Goal: Task Accomplishment & Management: Manage account settings

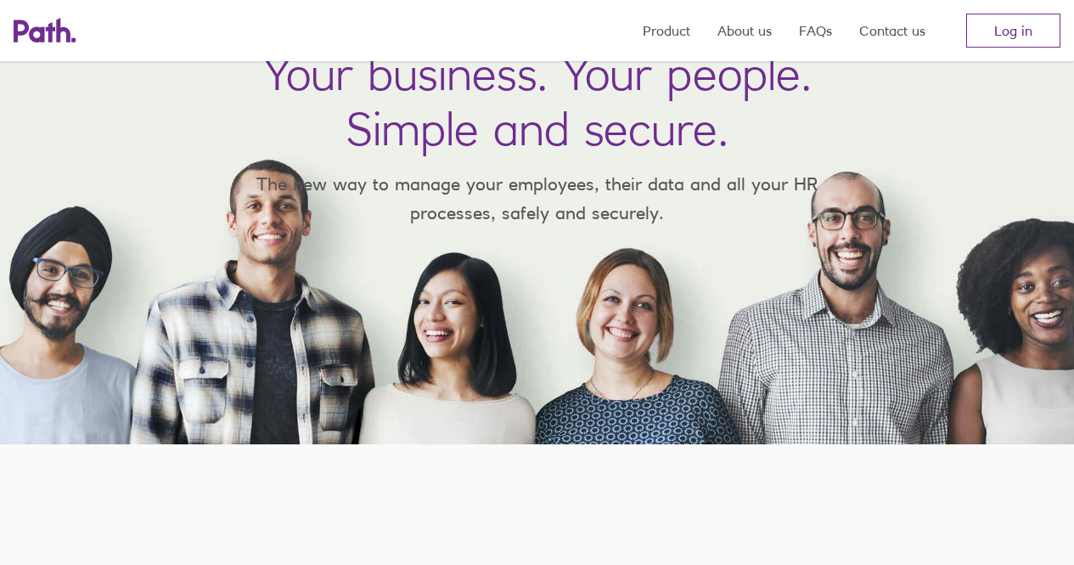
scroll to position [222, 0]
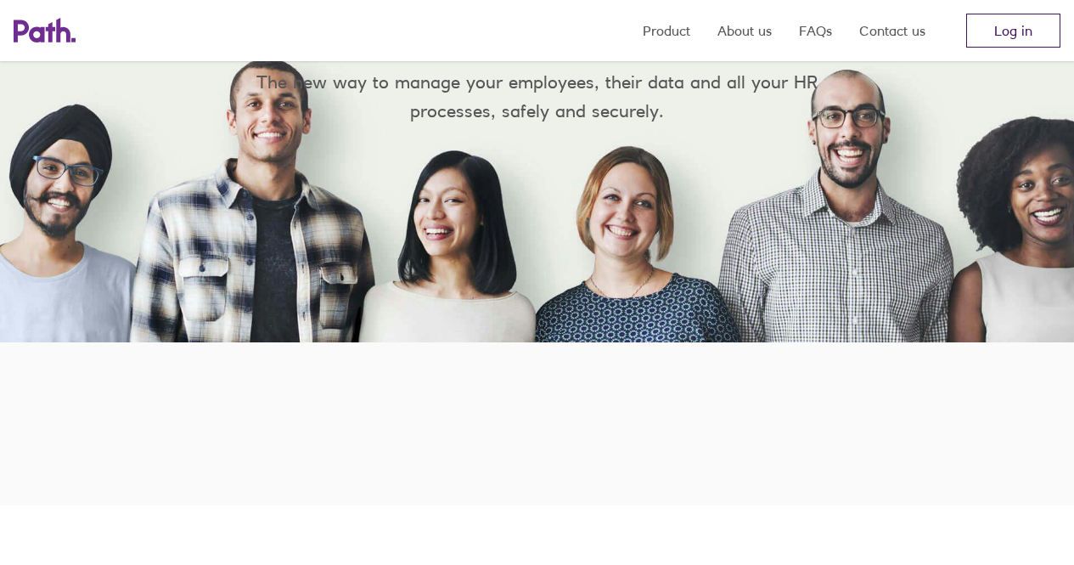
click at [1002, 31] on link "Log in" at bounding box center [1013, 31] width 94 height 34
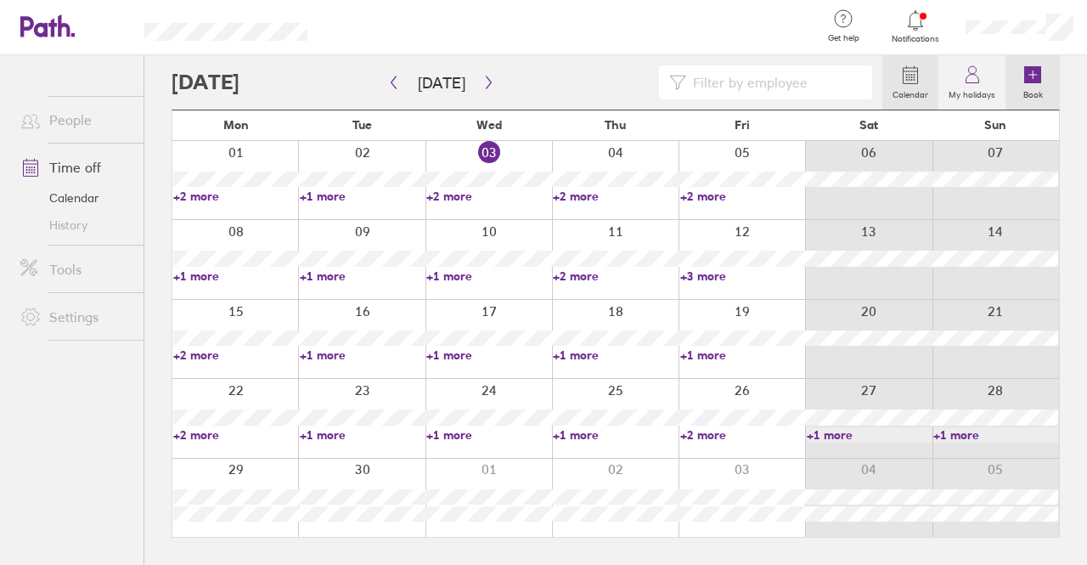
click at [1034, 78] on icon at bounding box center [1032, 74] width 17 height 17
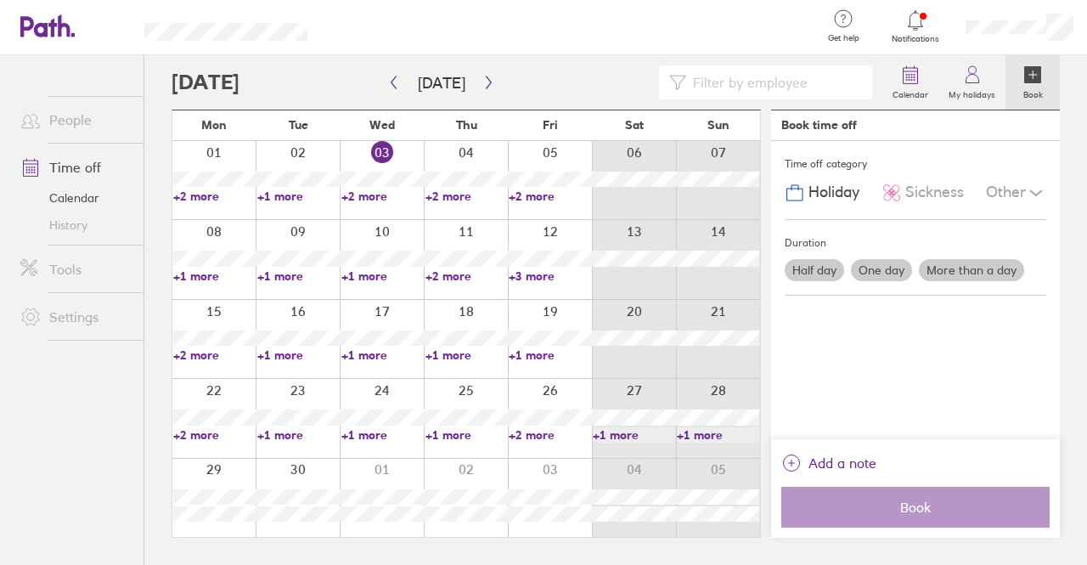
click at [824, 273] on label "Half day" at bounding box center [814, 270] width 59 height 22
click at [0, 0] on input "Half day" at bounding box center [0, 0] width 0 height 0
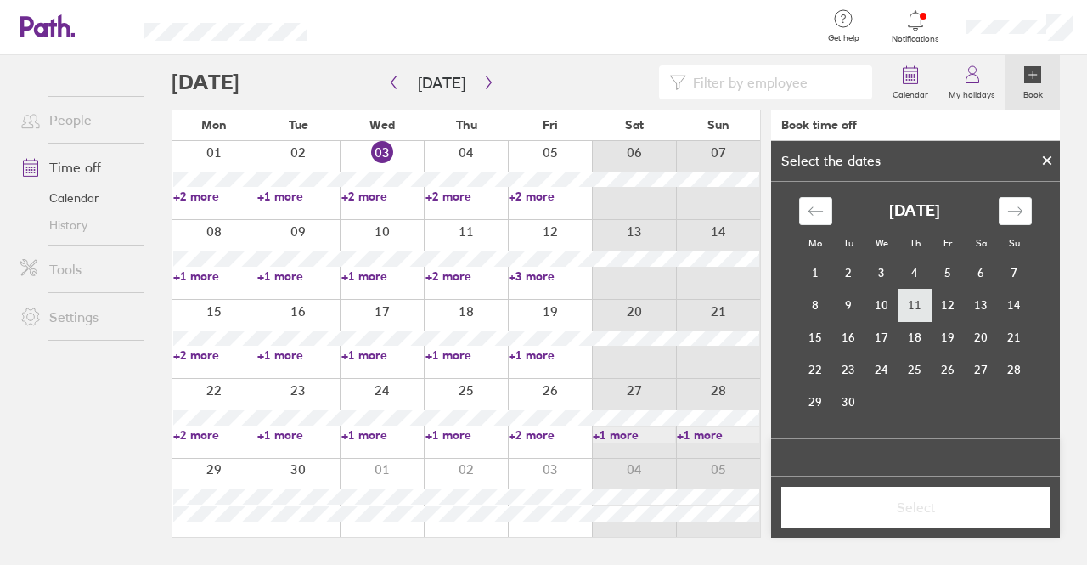
click at [909, 305] on td "11" at bounding box center [914, 305] width 33 height 32
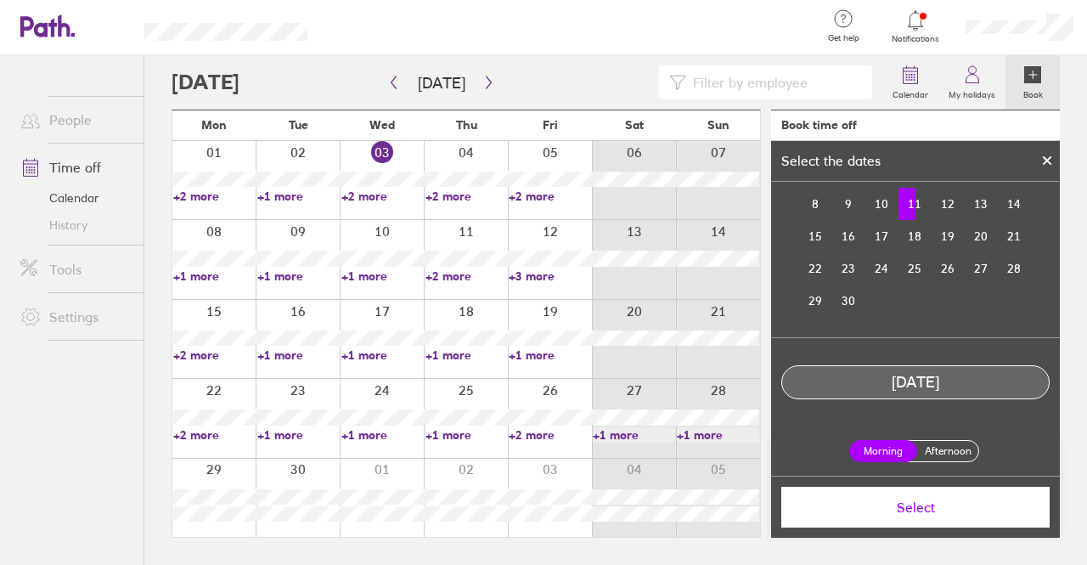
click at [945, 448] on label "Afternoon" at bounding box center [948, 451] width 68 height 20
click at [0, 0] on input "Afternoon" at bounding box center [0, 0] width 0 height 0
click at [956, 507] on span "Select" at bounding box center [915, 506] width 245 height 15
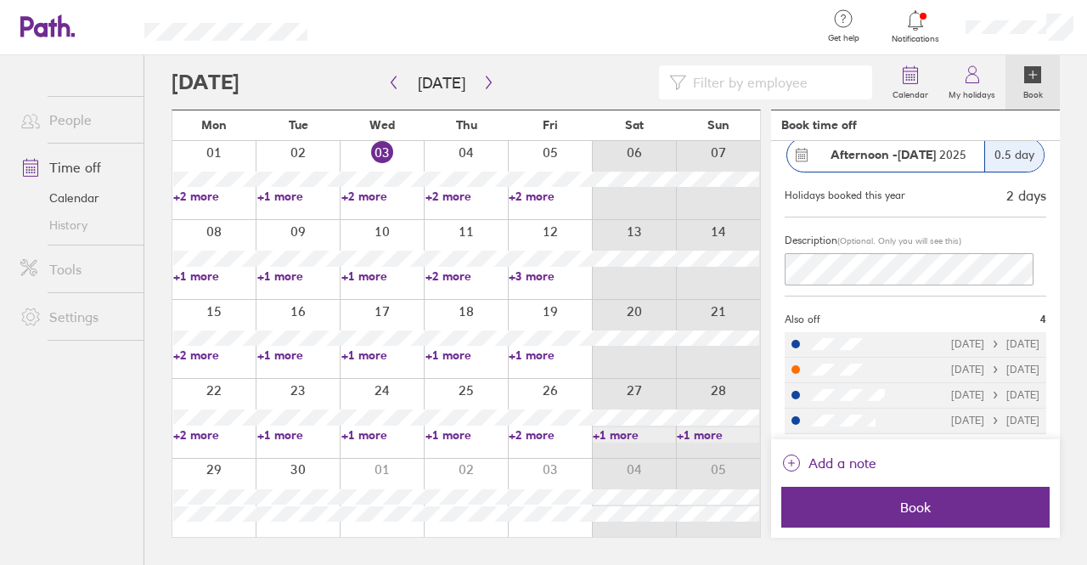
scroll to position [132, 0]
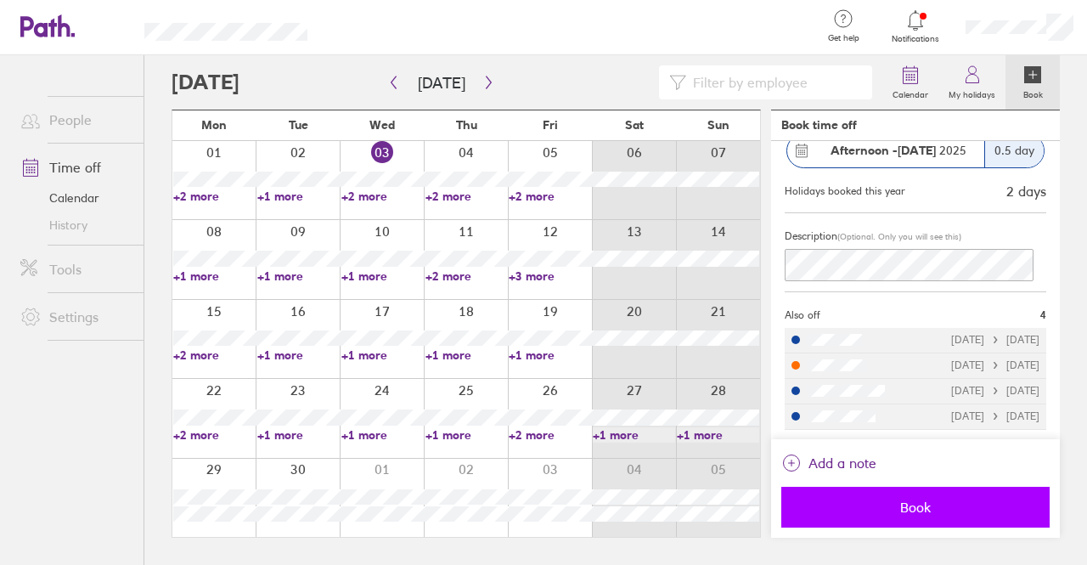
click at [940, 509] on span "Book" at bounding box center [915, 506] width 245 height 15
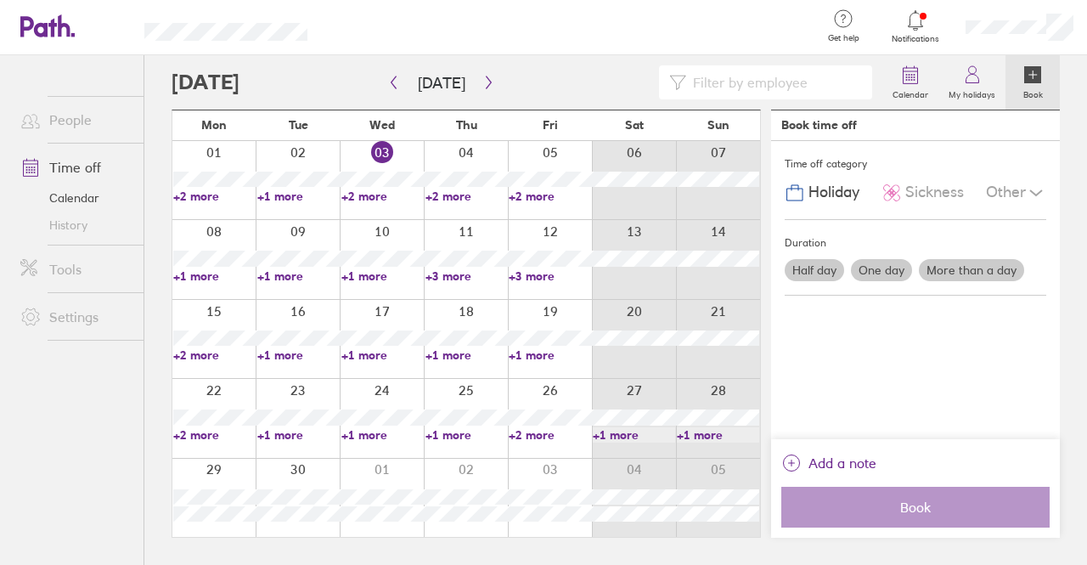
scroll to position [0, 0]
